Goal: Check status: Check status

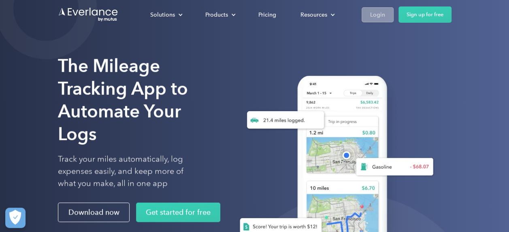
click at [379, 15] on div "Login" at bounding box center [377, 15] width 15 height 10
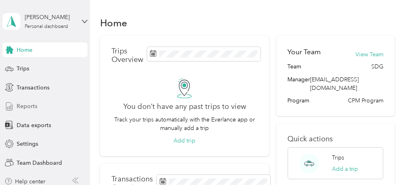
click at [31, 109] on span "Reports" at bounding box center [27, 106] width 21 height 9
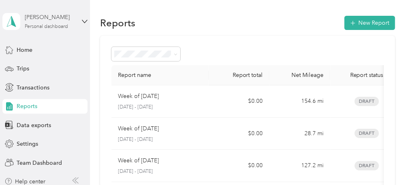
click at [71, 26] on div "[PERSON_NAME] Personal dashboard" at bounding box center [50, 21] width 51 height 16
click at [43, 64] on div "Team dashboard" at bounding box center [28, 66] width 43 height 9
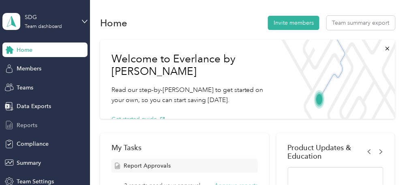
click at [36, 127] on div "Reports" at bounding box center [44, 125] width 85 height 15
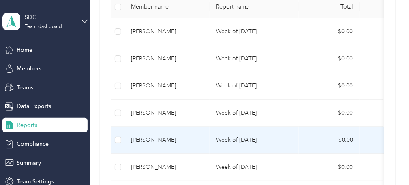
scroll to position [227, 0]
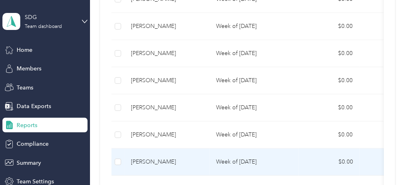
click at [257, 158] on p "Week of [DATE]" at bounding box center [254, 162] width 76 height 9
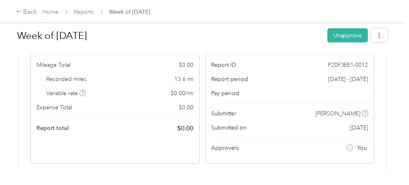
scroll to position [97, 0]
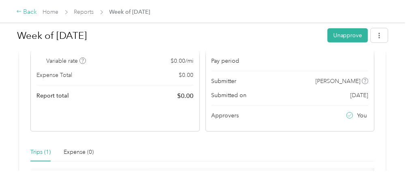
click at [27, 15] on div "Back" at bounding box center [26, 12] width 21 height 10
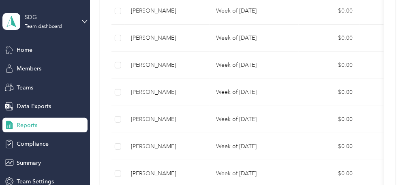
scroll to position [239, 0]
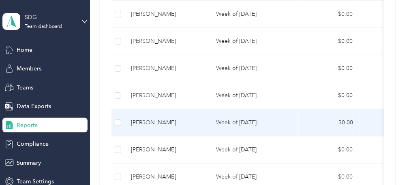
click at [293, 123] on td "Week of [DATE]" at bounding box center [254, 122] width 89 height 27
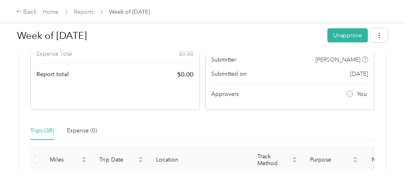
scroll to position [97, 0]
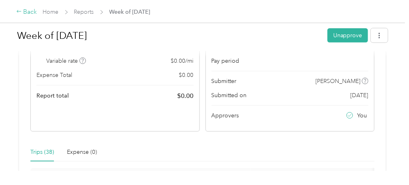
click at [32, 10] on div "Back" at bounding box center [26, 12] width 21 height 10
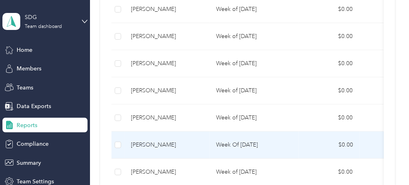
scroll to position [304, 0]
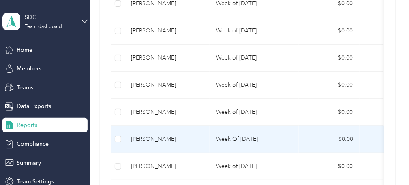
click at [252, 135] on p "Week Of [DATE]" at bounding box center [254, 139] width 76 height 9
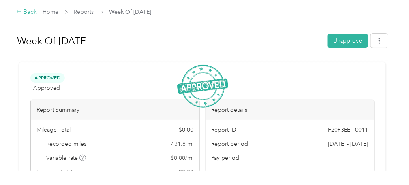
click at [22, 11] on div "Back" at bounding box center [26, 12] width 21 height 10
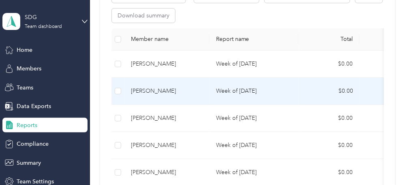
scroll to position [195, 0]
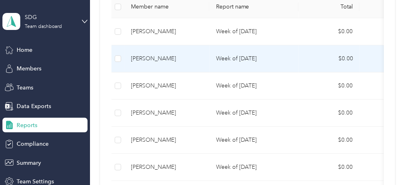
click at [215, 64] on td "Week of [DATE]" at bounding box center [254, 58] width 89 height 27
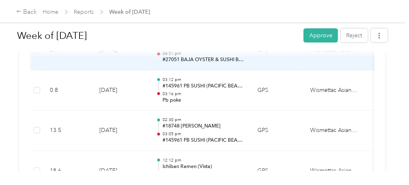
scroll to position [616, 0]
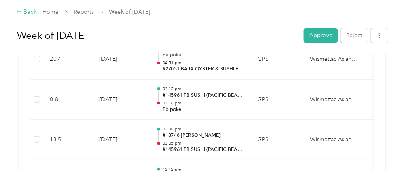
click at [26, 15] on div "Back" at bounding box center [26, 12] width 21 height 10
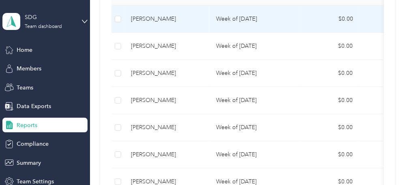
scroll to position [207, 0]
click at [160, 16] on div "[PERSON_NAME]" at bounding box center [167, 19] width 72 height 9
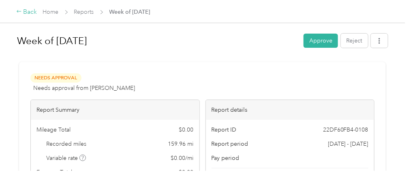
click at [32, 11] on div "Back" at bounding box center [26, 12] width 21 height 10
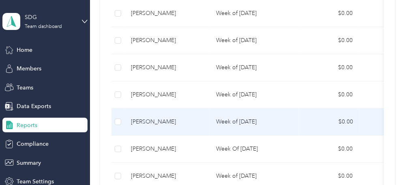
scroll to position [336, 0]
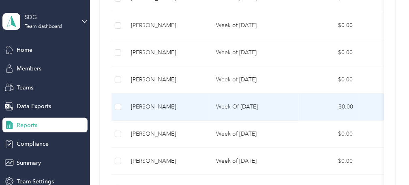
click at [245, 111] on td "Week Of [DATE]" at bounding box center [254, 107] width 89 height 27
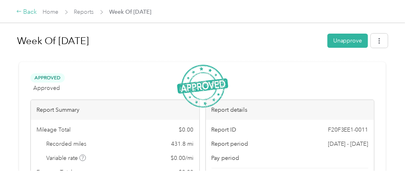
click at [26, 12] on div "Back" at bounding box center [26, 12] width 21 height 10
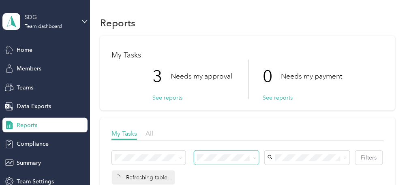
click at [250, 156] on span at bounding box center [253, 158] width 6 height 9
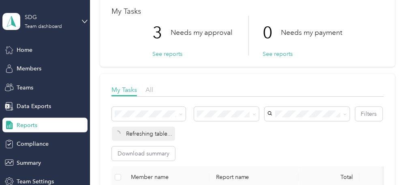
scroll to position [65, 0]
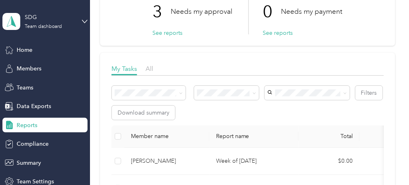
click at [226, 166] on span "Rejected by me" at bounding box center [220, 164] width 40 height 7
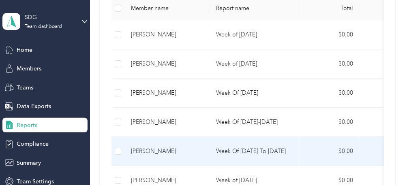
scroll to position [315, 0]
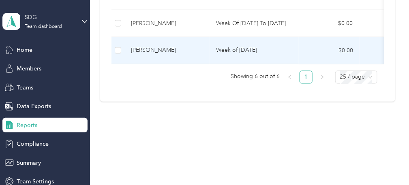
click at [248, 46] on p "Week of [DATE]" at bounding box center [254, 50] width 76 height 9
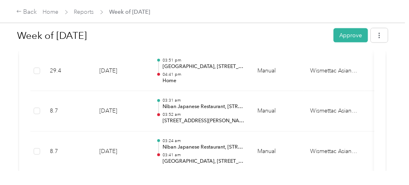
scroll to position [238, 0]
